Goal: Transaction & Acquisition: Subscribe to service/newsletter

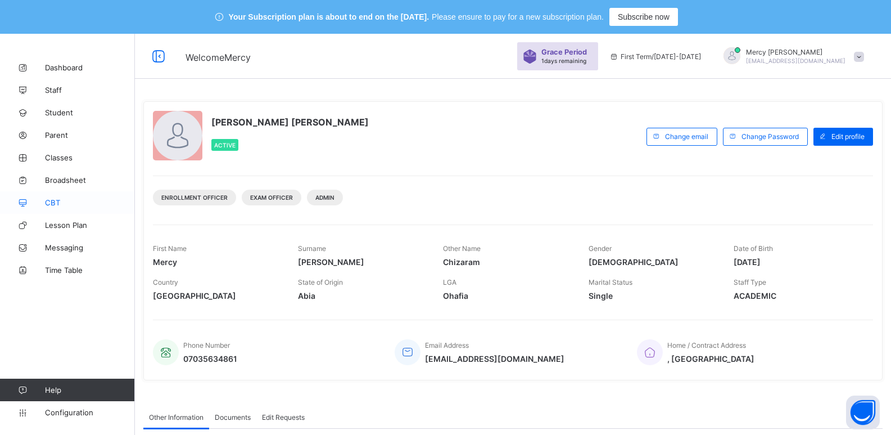
click at [44, 203] on icon at bounding box center [22, 202] width 45 height 8
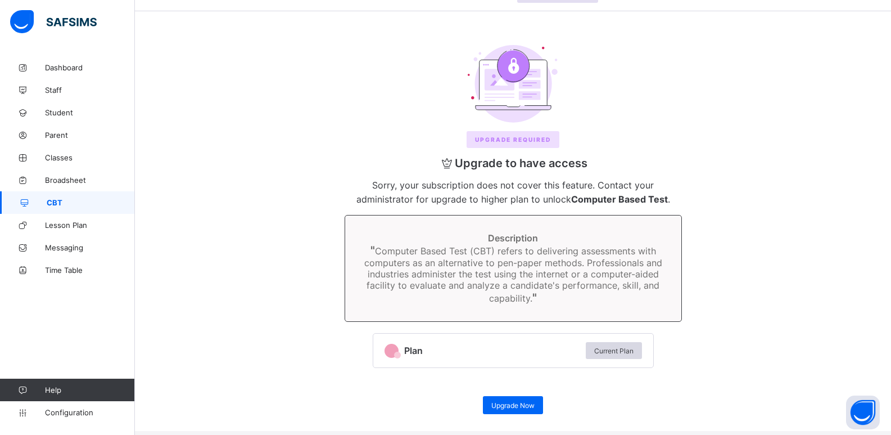
scroll to position [75, 0]
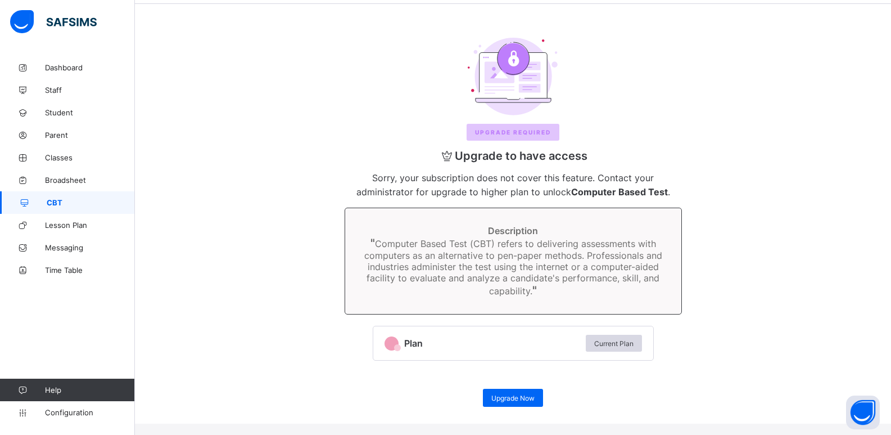
click at [538, 135] on span "Upgrade REQUIRED" at bounding box center [513, 132] width 76 height 7
click at [510, 132] on span "Upgrade REQUIRED" at bounding box center [513, 132] width 76 height 7
click at [612, 345] on span "Current Plan" at bounding box center [613, 343] width 39 height 8
click at [607, 344] on span "Current Plan" at bounding box center [613, 343] width 39 height 8
click at [499, 394] on span "Upgrade Now" at bounding box center [512, 398] width 43 height 8
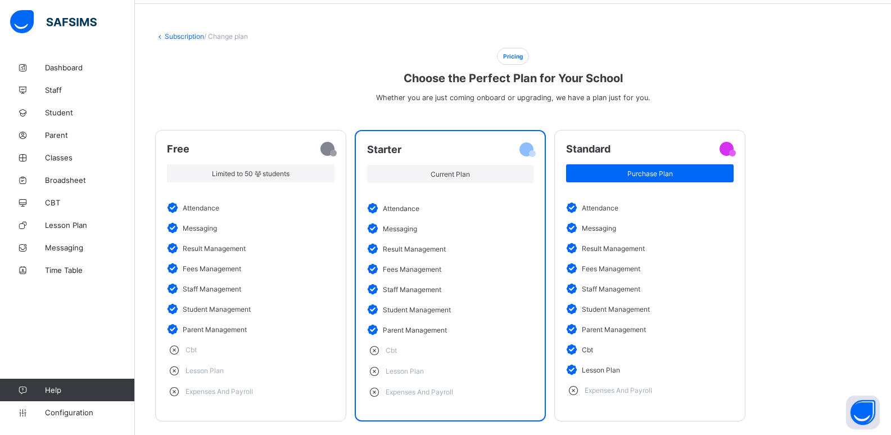
scroll to position [98, 0]
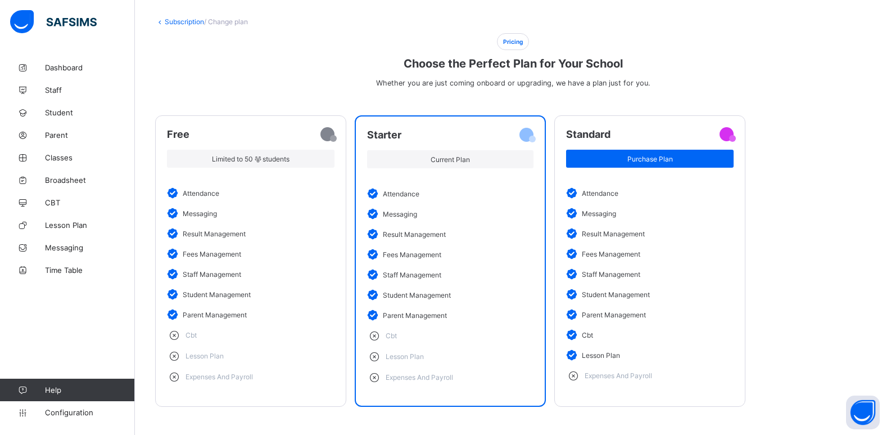
click at [636, 231] on li "result management" at bounding box center [650, 233] width 168 height 20
click at [658, 155] on span "Purchase Plan" at bounding box center [650, 159] width 151 height 8
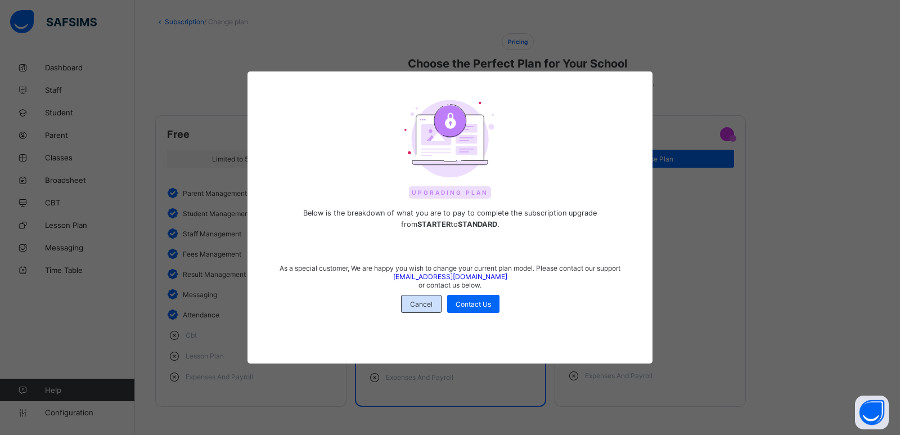
click at [423, 308] on span "Cancel" at bounding box center [421, 304] width 22 height 8
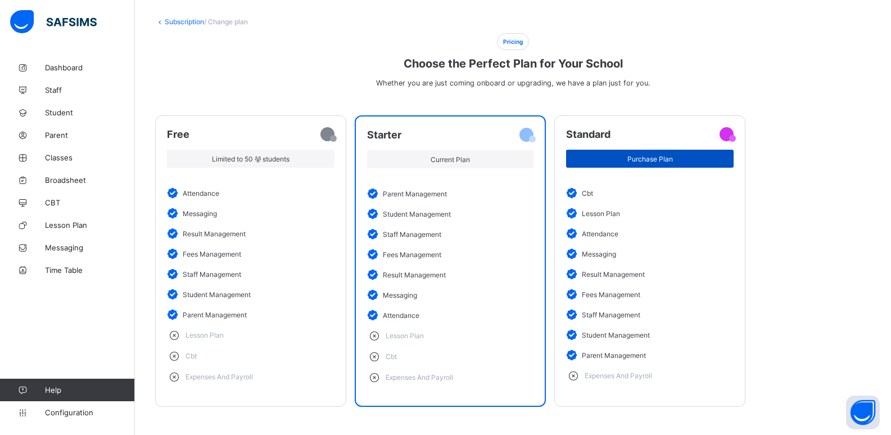
click at [676, 155] on div "Purchase Plan" at bounding box center [650, 159] width 168 height 18
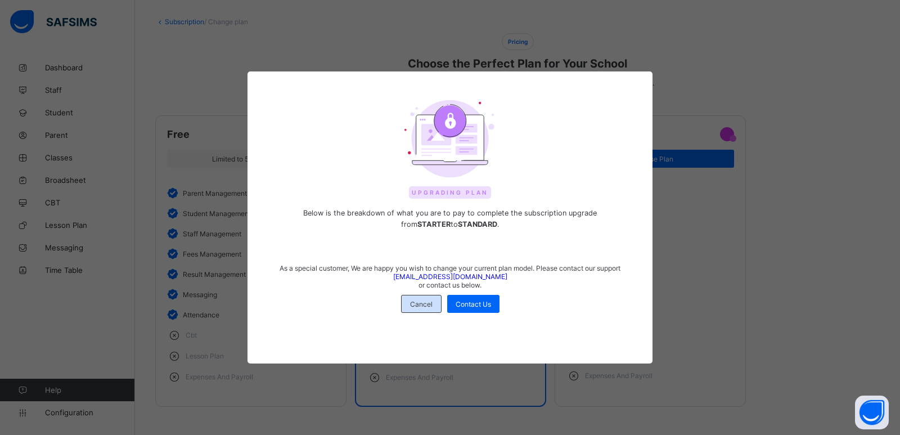
click at [422, 309] on div "Cancel" at bounding box center [421, 304] width 40 height 18
